Goal: Information Seeking & Learning: Learn about a topic

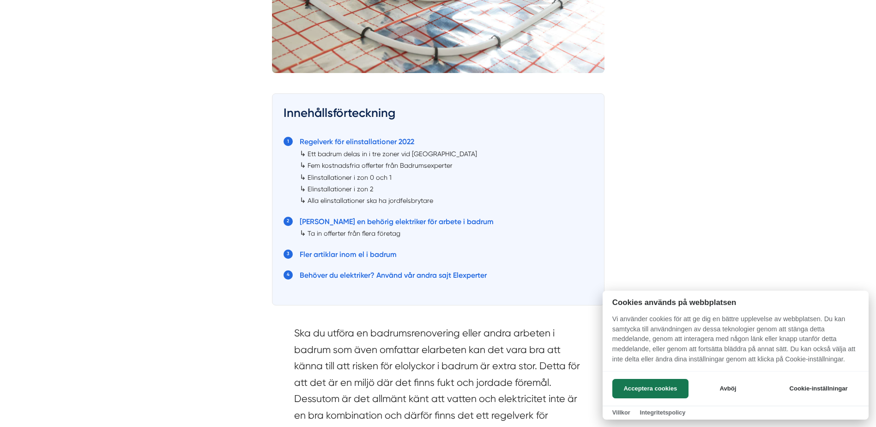
scroll to position [462, 0]
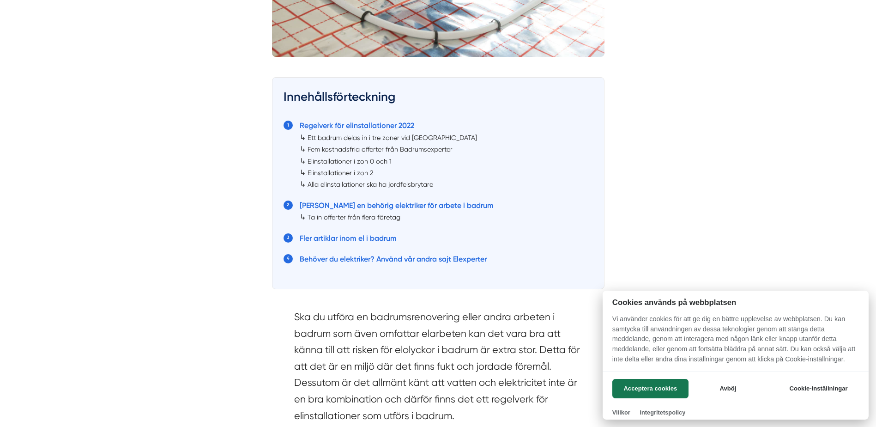
click at [363, 125] on div at bounding box center [438, 213] width 876 height 427
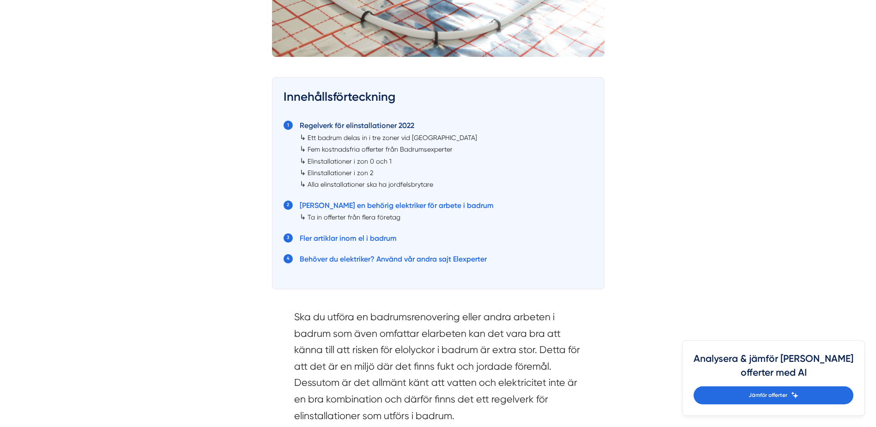
click at [345, 124] on link "Regelverk för elinstallationer 2022" at bounding box center [357, 125] width 115 height 9
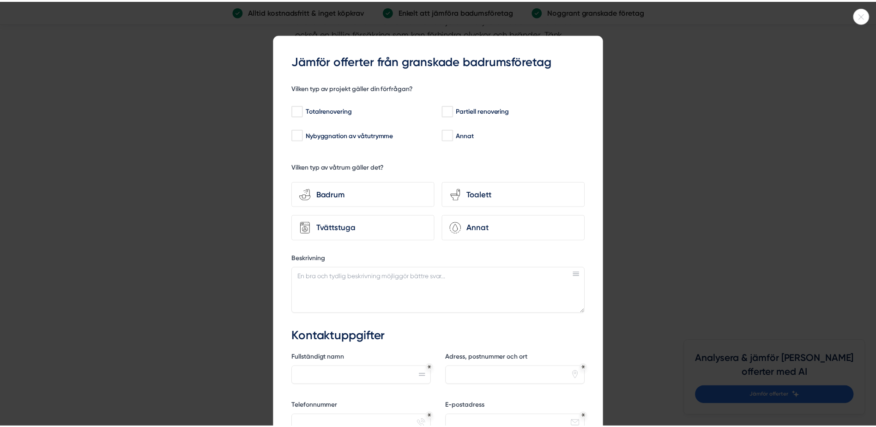
scroll to position [2494, 0]
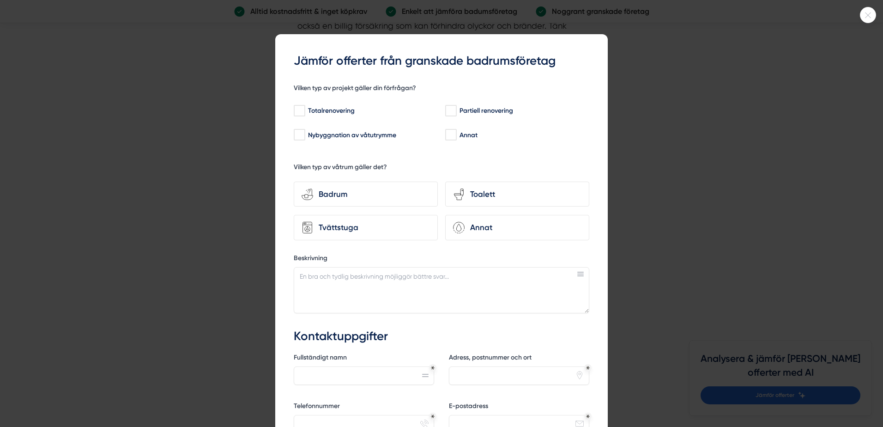
click at [865, 12] on icon at bounding box center [868, 15] width 15 height 6
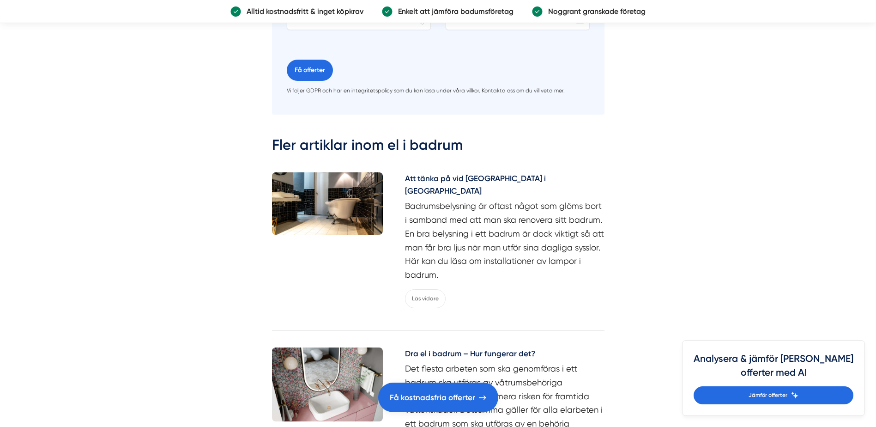
scroll to position [3925, 0]
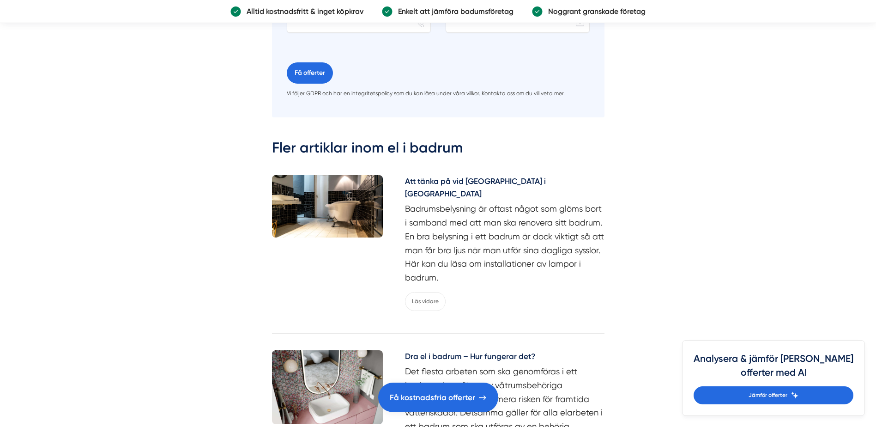
click at [498, 175] on h5 "Att tänka på vid [GEOGRAPHIC_DATA] i [GEOGRAPHIC_DATA]" at bounding box center [505, 188] width 200 height 27
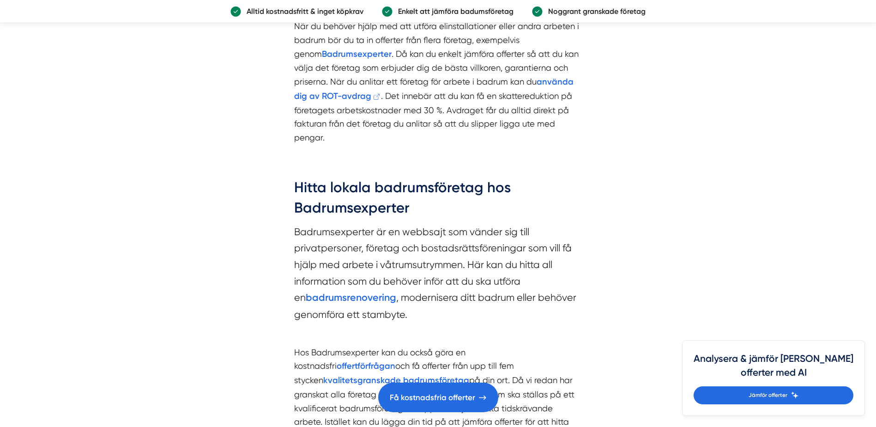
scroll to position [1293, 0]
